Goal: Transaction & Acquisition: Purchase product/service

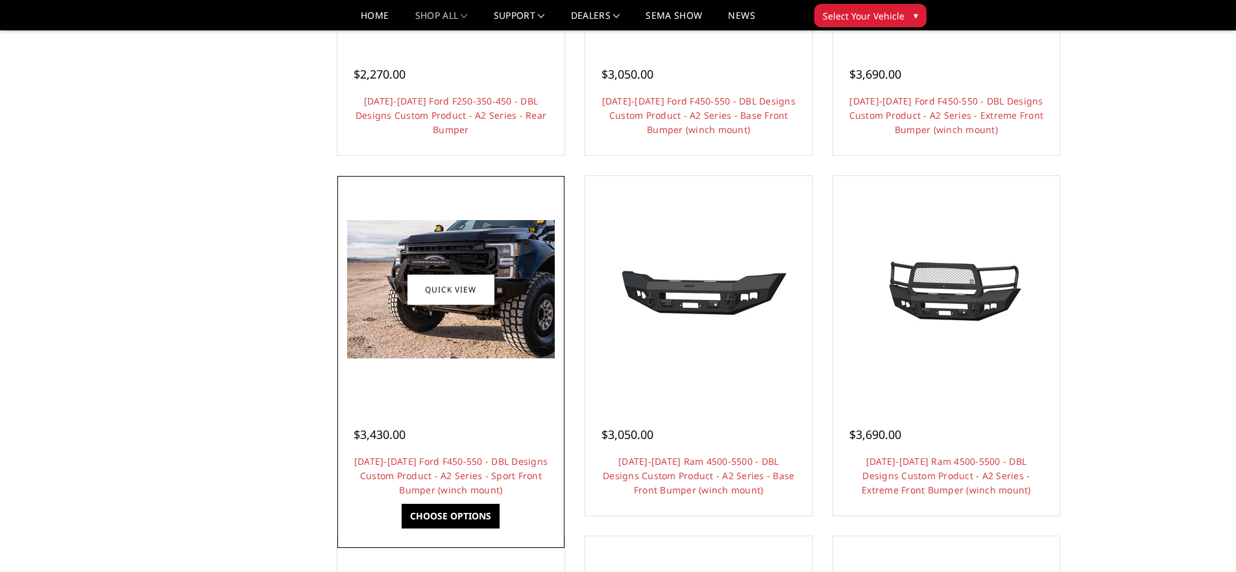
scroll to position [464, 0]
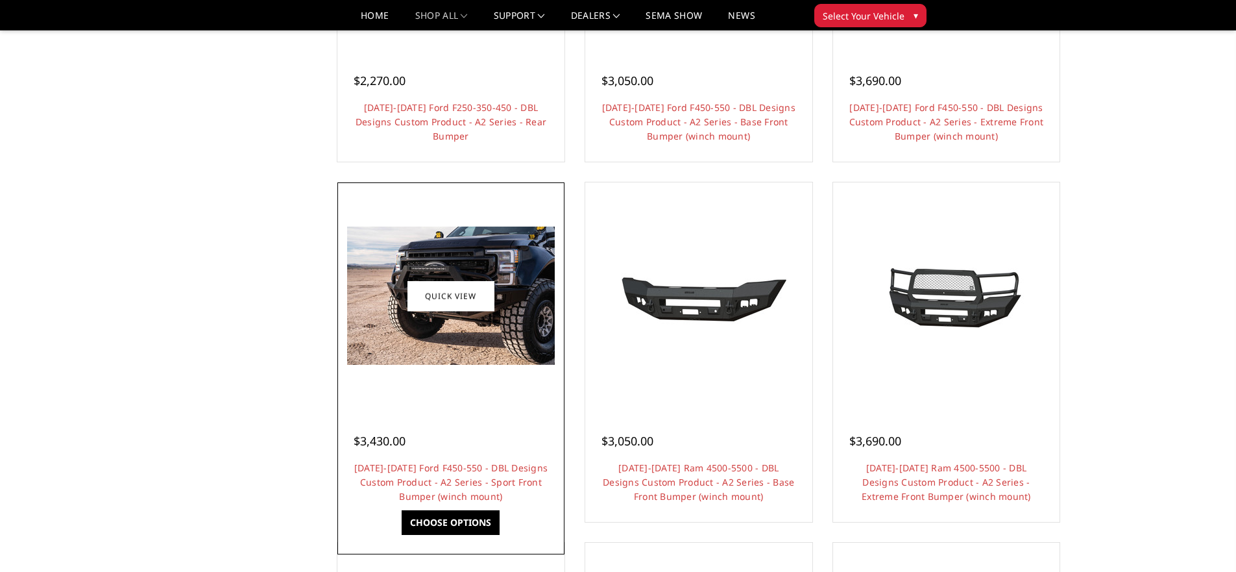
click at [526, 324] on img at bounding box center [451, 296] width 208 height 138
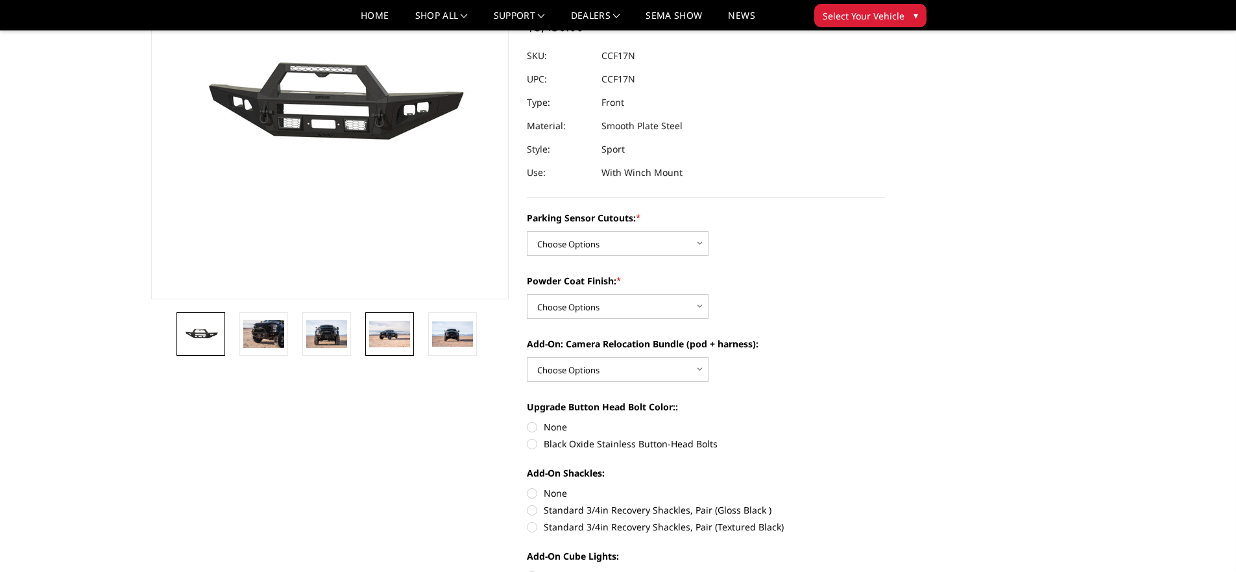
click at [386, 336] on img at bounding box center [389, 334] width 41 height 27
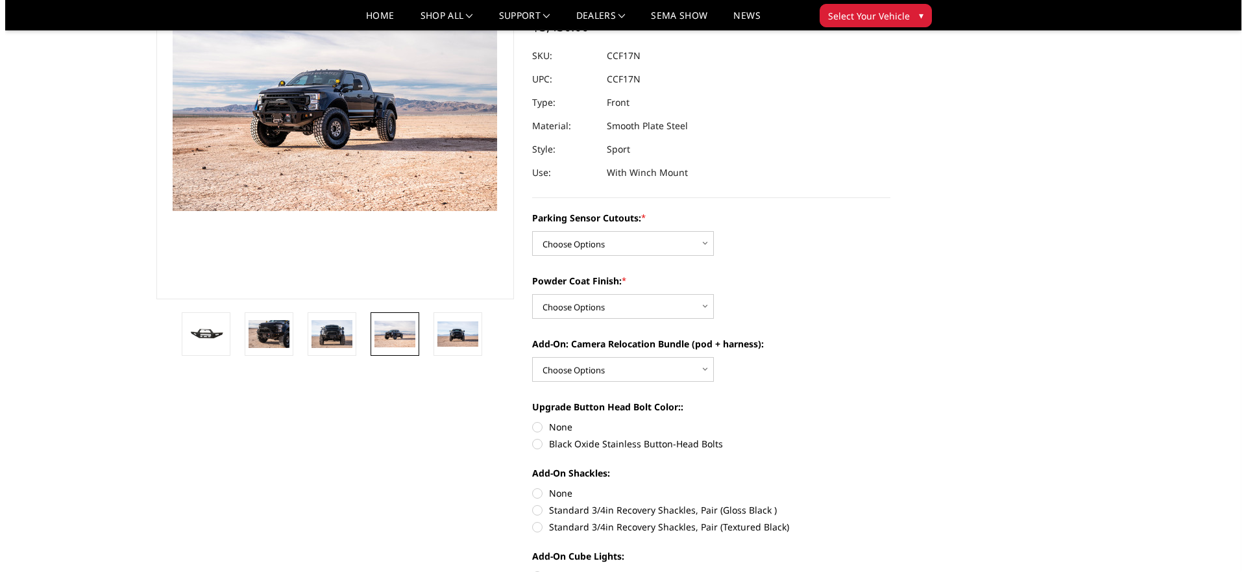
scroll to position [127, 0]
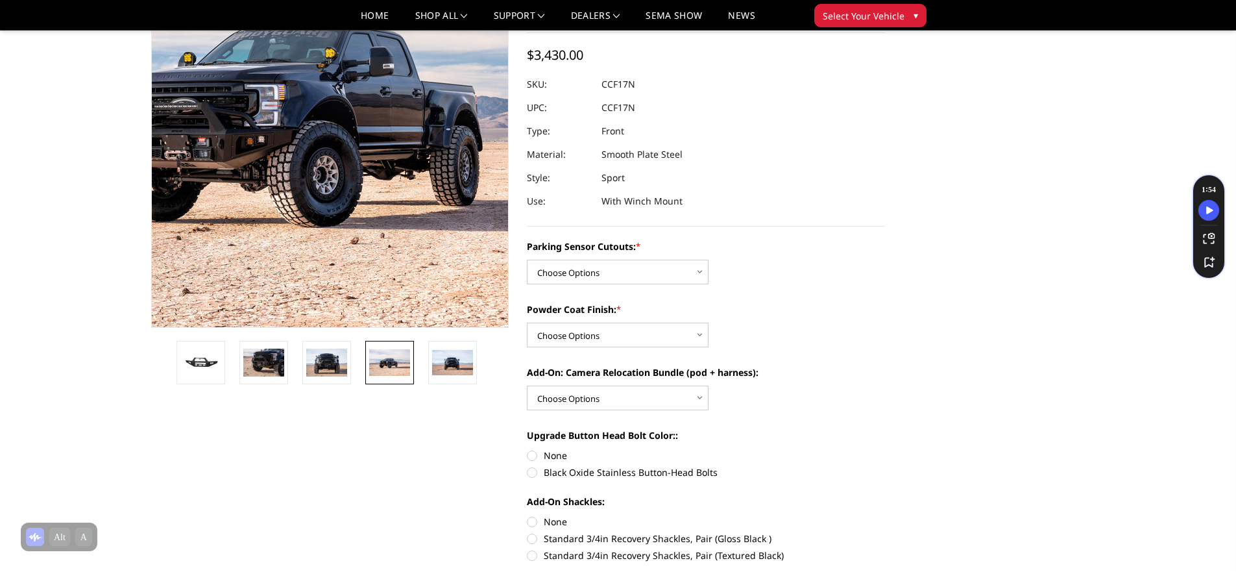
click at [336, 182] on img at bounding box center [323, 113] width 831 height 543
